Goal: Information Seeking & Learning: Learn about a topic

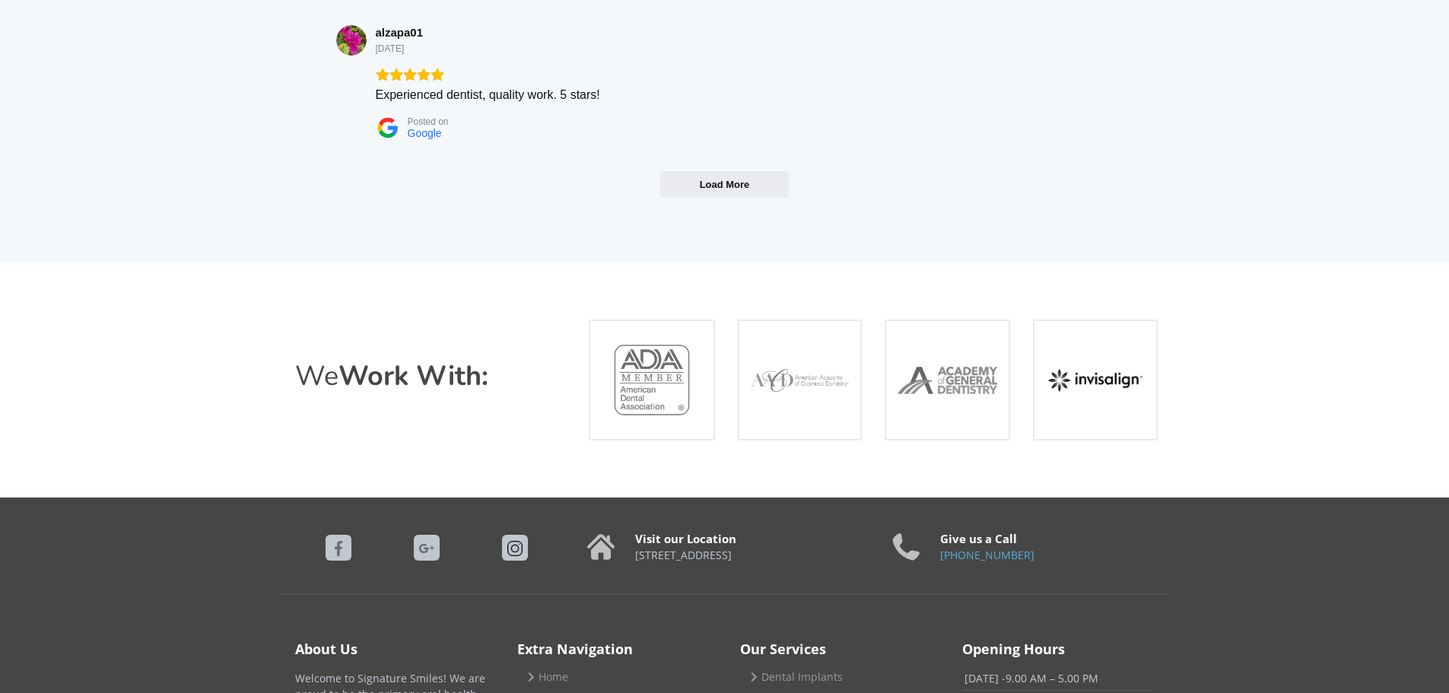
scroll to position [6308, 0]
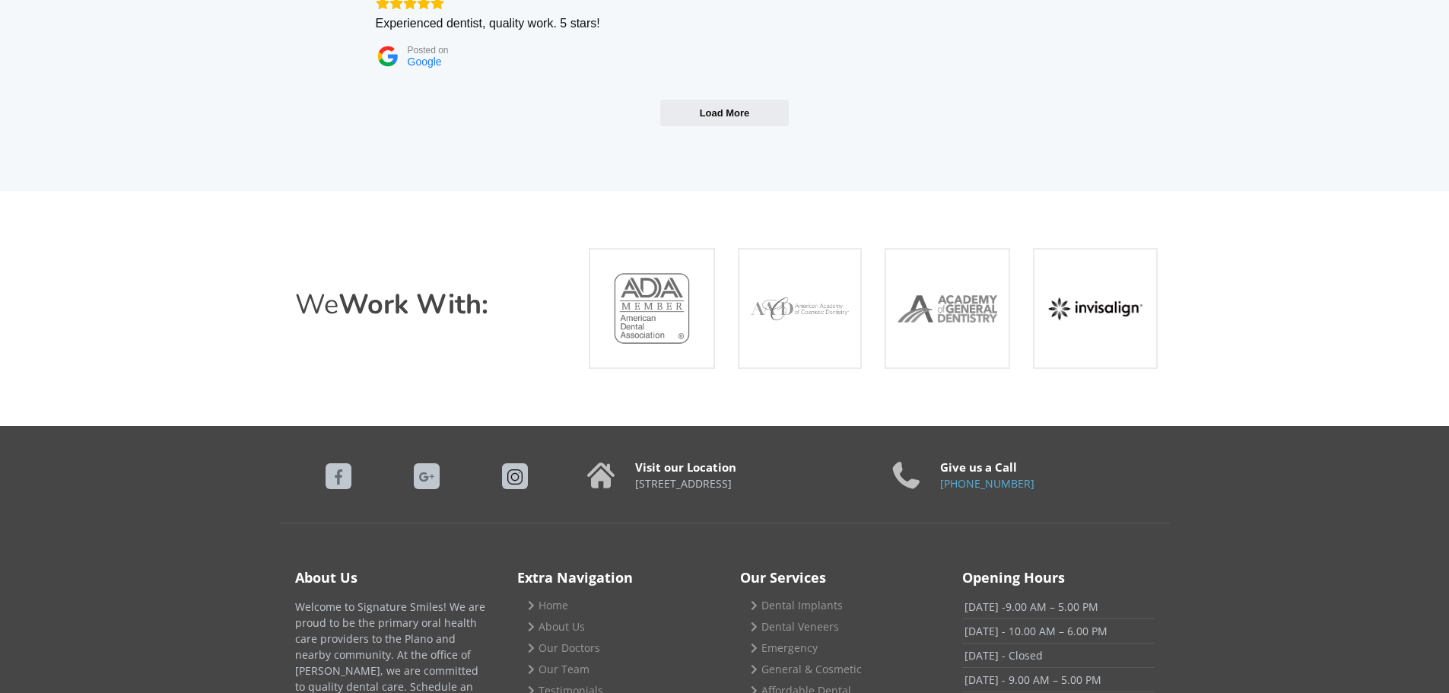
click at [843, 595] on div "Dental Implants" at bounding box center [836, 605] width 192 height 21
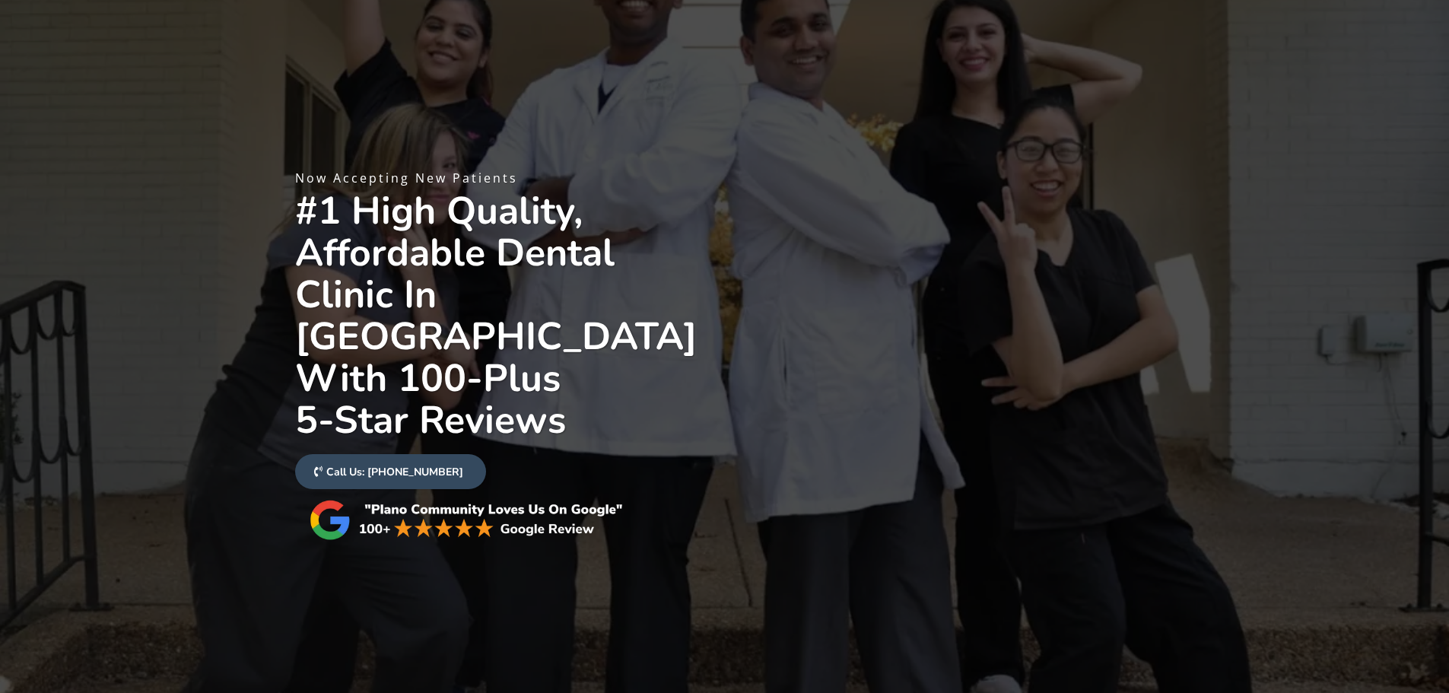
scroll to position [0, 0]
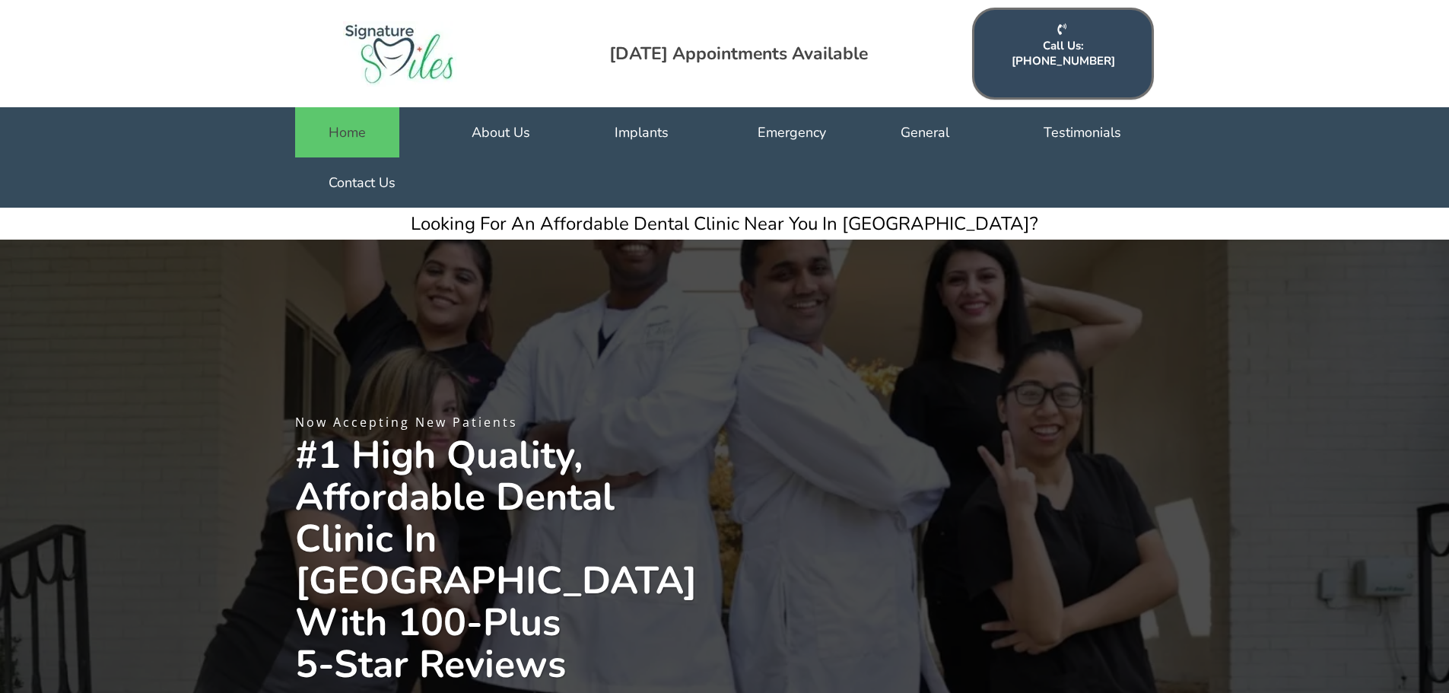
click at [374, 110] on link "Home" at bounding box center [347, 132] width 104 height 50
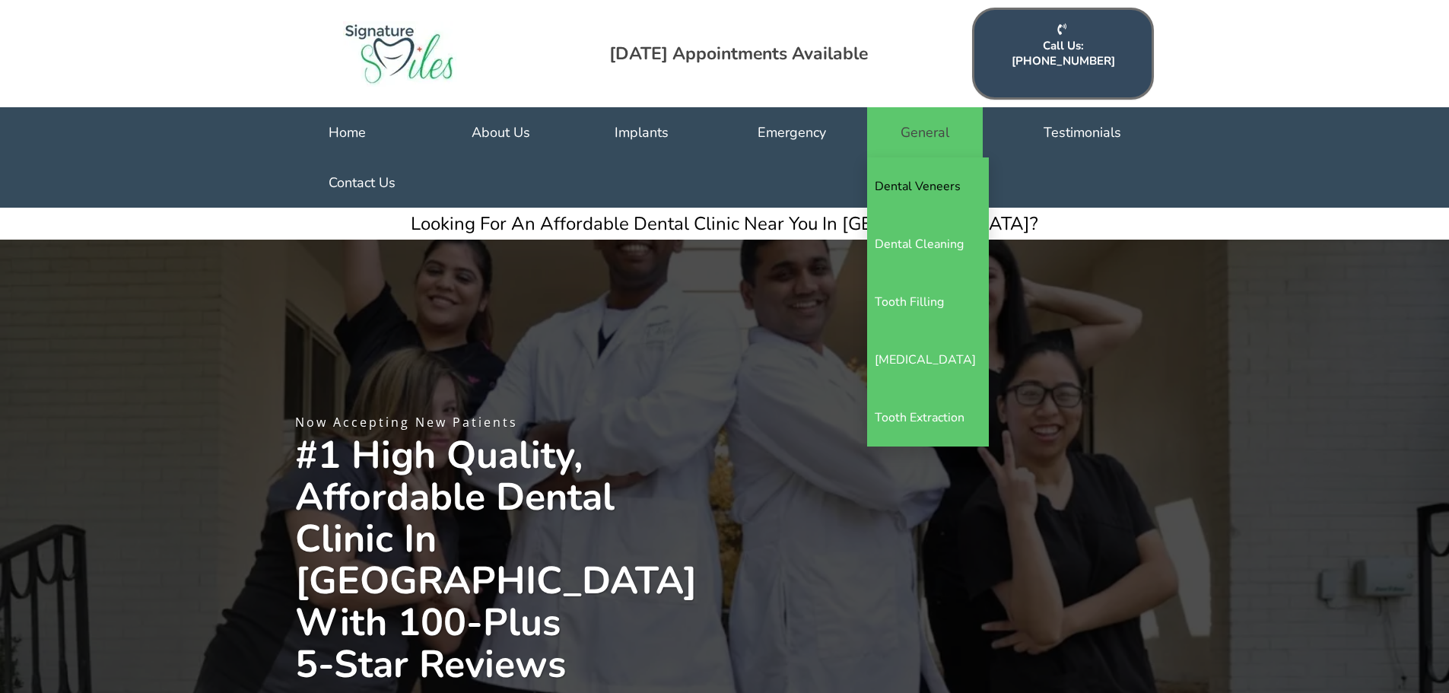
click at [961, 170] on link "Dental Veneers" at bounding box center [928, 186] width 122 height 58
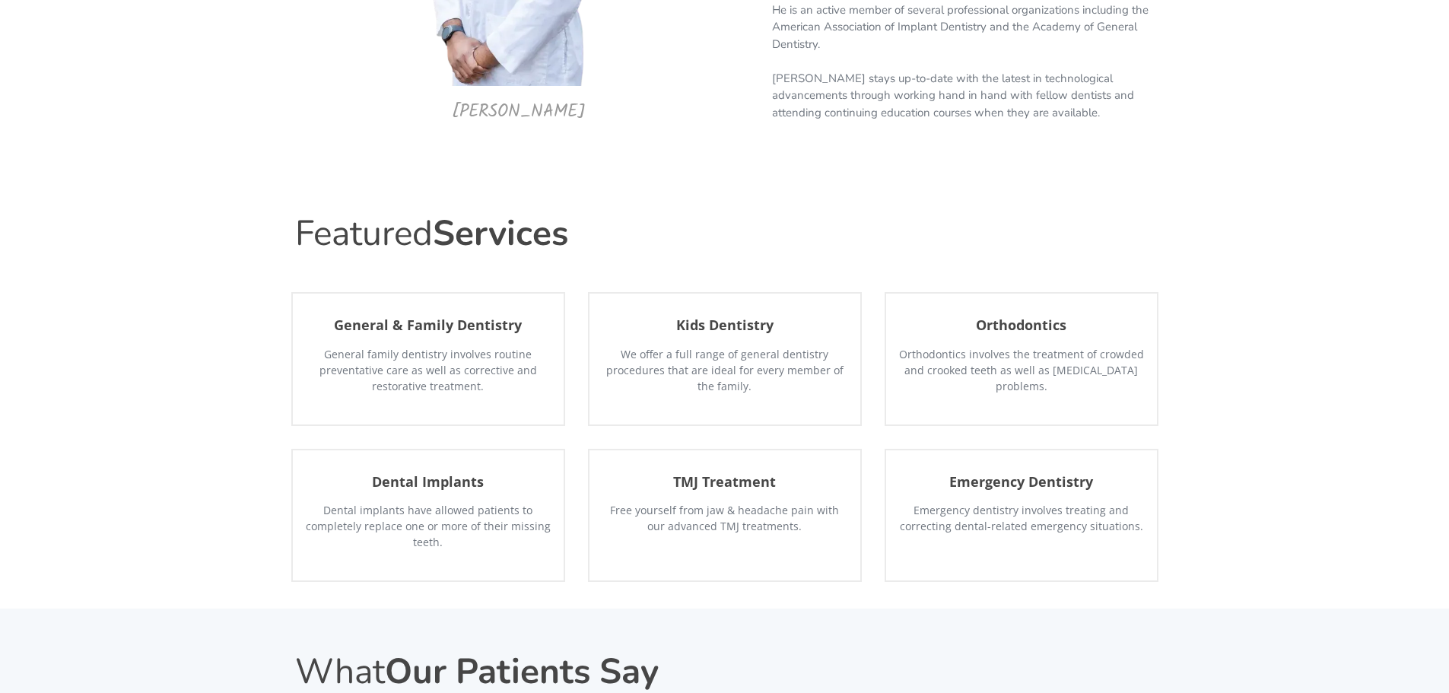
scroll to position [2709, 0]
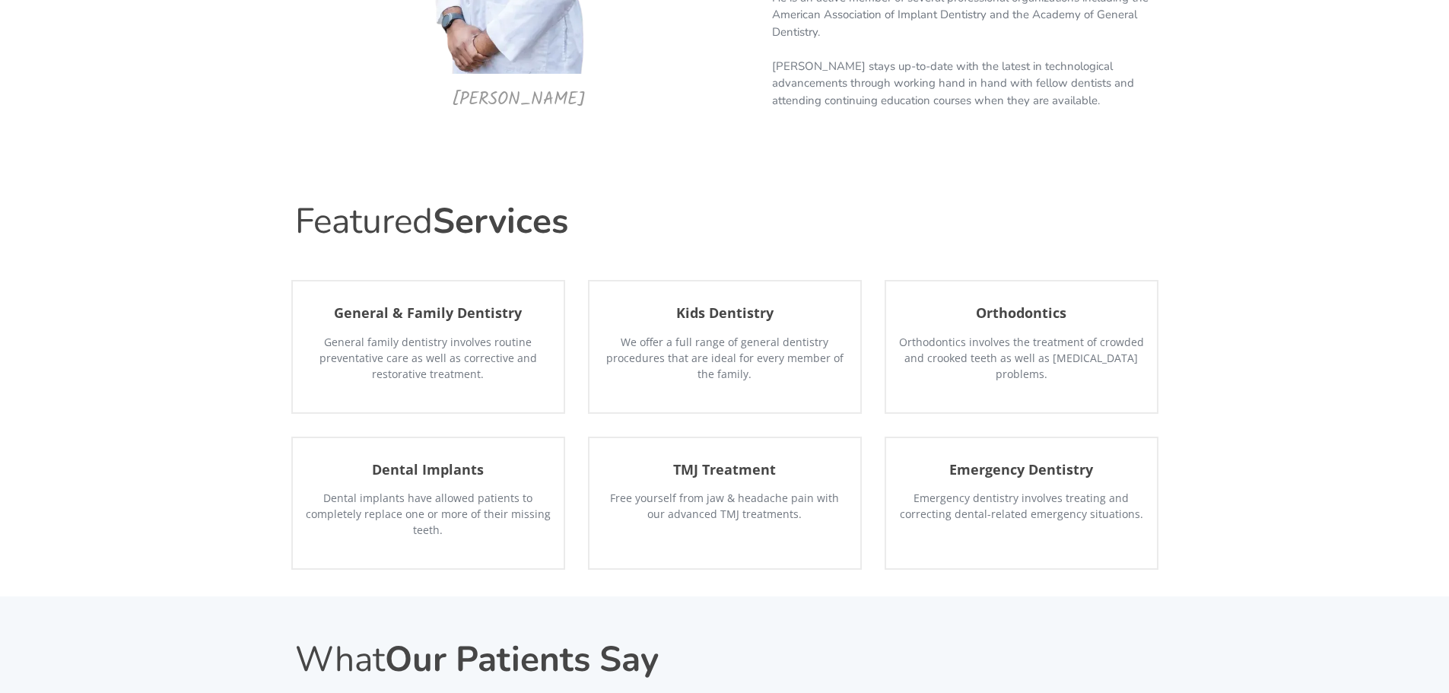
click at [751, 437] on div "TMJ Treatment Free yourself from jaw & headache pain with our advanced TMJ trea…" at bounding box center [725, 503] width 274 height 133
click at [743, 460] on strong "TMJ Treatment" at bounding box center [724, 469] width 103 height 18
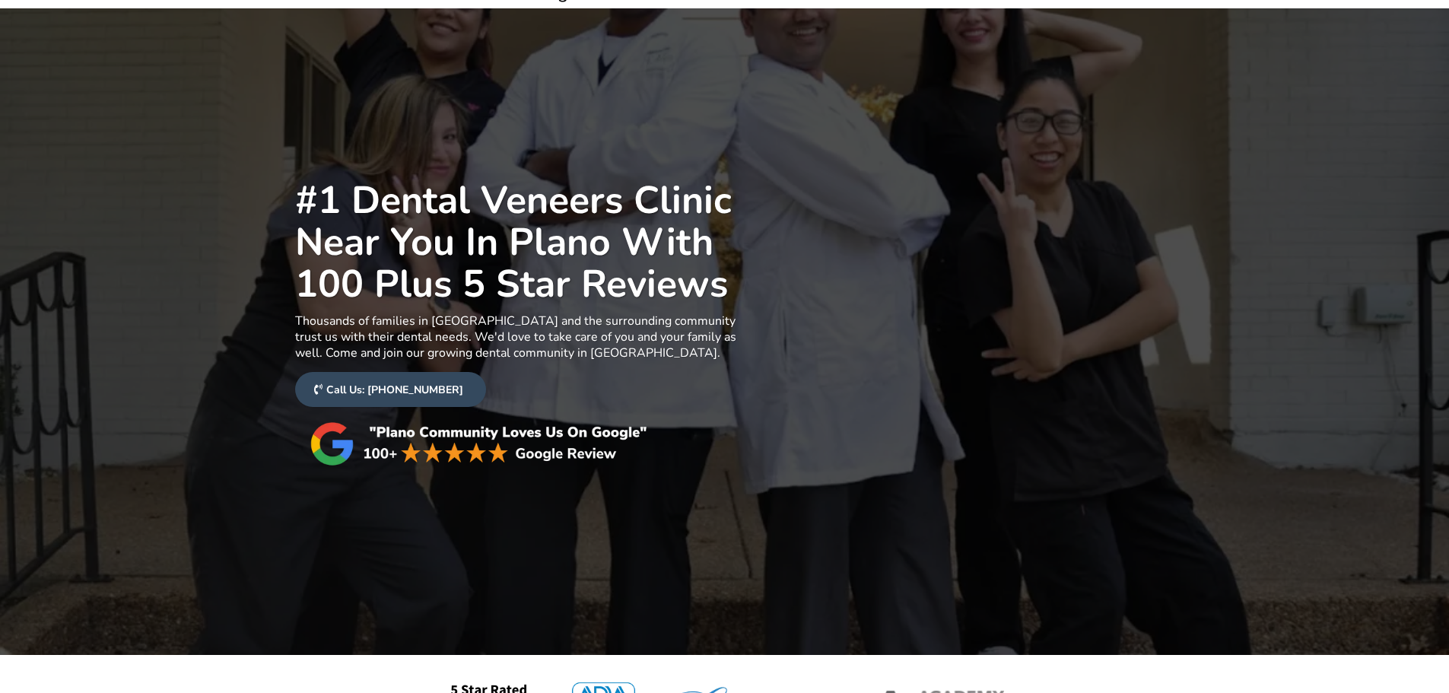
scroll to position [0, 0]
